Goal: Information Seeking & Learning: Find specific fact

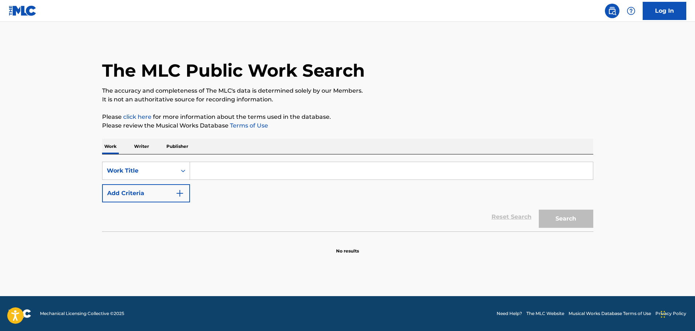
click at [313, 170] on input "Search Form" at bounding box center [391, 170] width 403 height 17
paste input "UP AND DOWN"
type input "UP AND DOWN"
click at [133, 210] on div "Reset Search Search" at bounding box center [347, 216] width 491 height 29
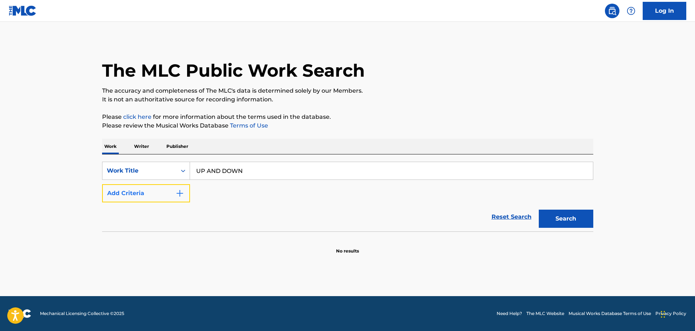
click at [143, 200] on button "Add Criteria" at bounding box center [146, 193] width 88 height 18
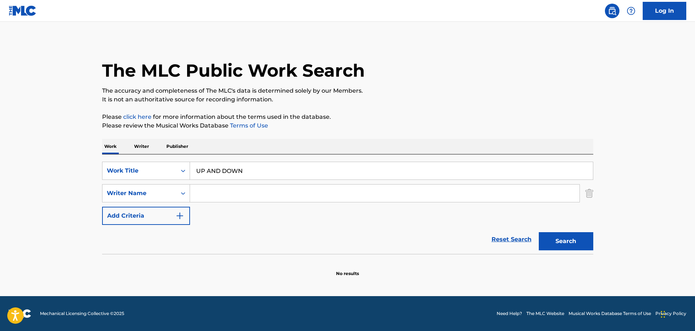
drag, startPoint x: 293, startPoint y: 199, endPoint x: 300, endPoint y: 200, distance: 6.9
click at [293, 199] on input "Search Form" at bounding box center [385, 193] width 390 height 17
paste input "[PERSON_NAME]"
type input "[PERSON_NAME]"
click at [553, 250] on button "Search" at bounding box center [566, 241] width 55 height 18
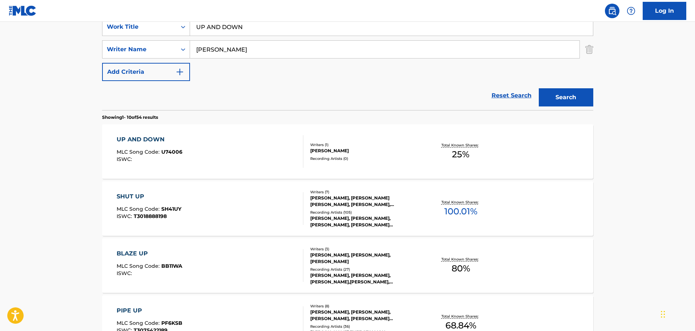
scroll to position [145, 0]
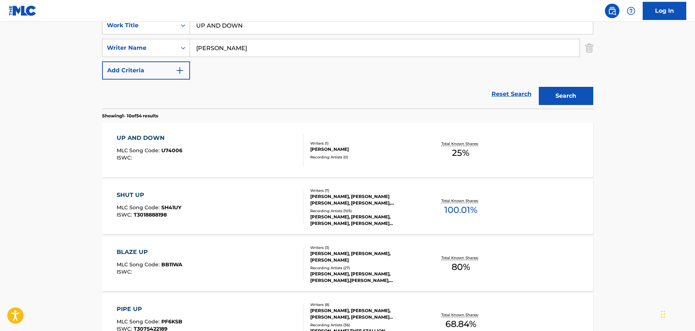
click at [374, 144] on div "Writers ( 1 )" at bounding box center [365, 143] width 110 height 5
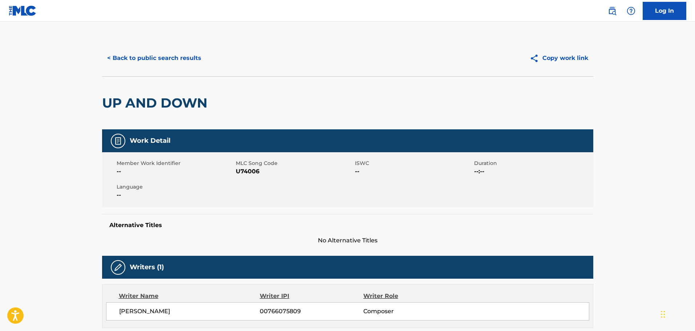
scroll to position [145, 0]
